Goal: Information Seeking & Learning: Learn about a topic

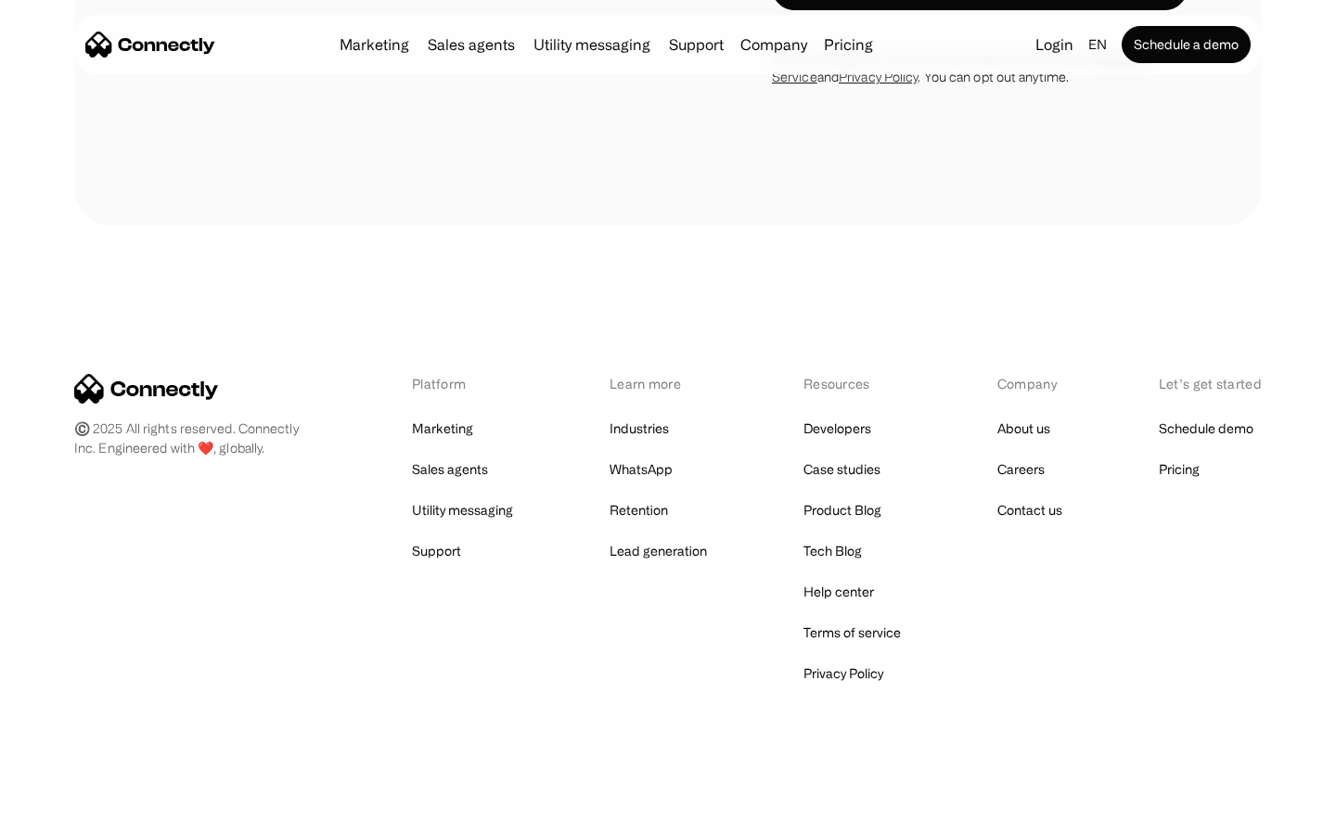
scroll to position [2720, 0]
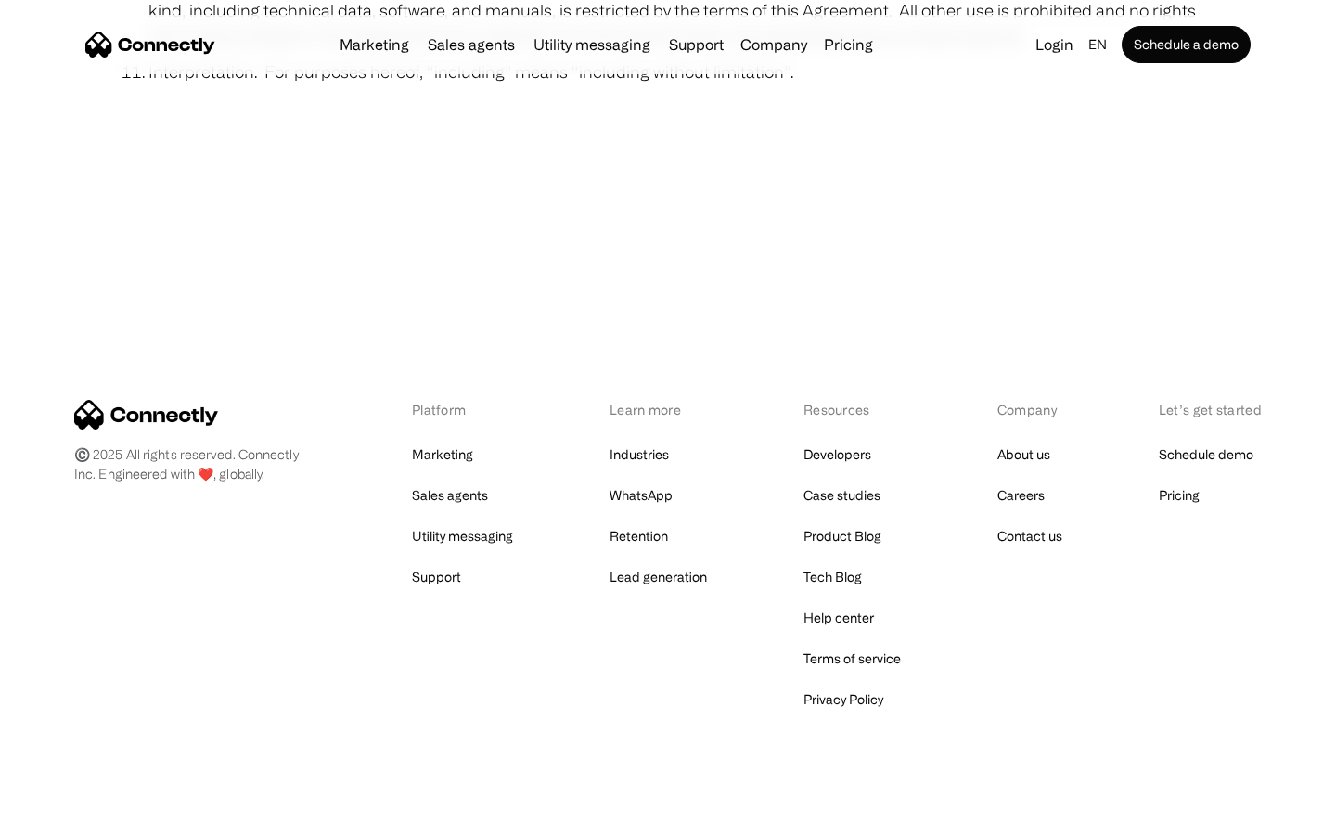
scroll to position [6818, 0]
